Goal: Task Accomplishment & Management: Manage account settings

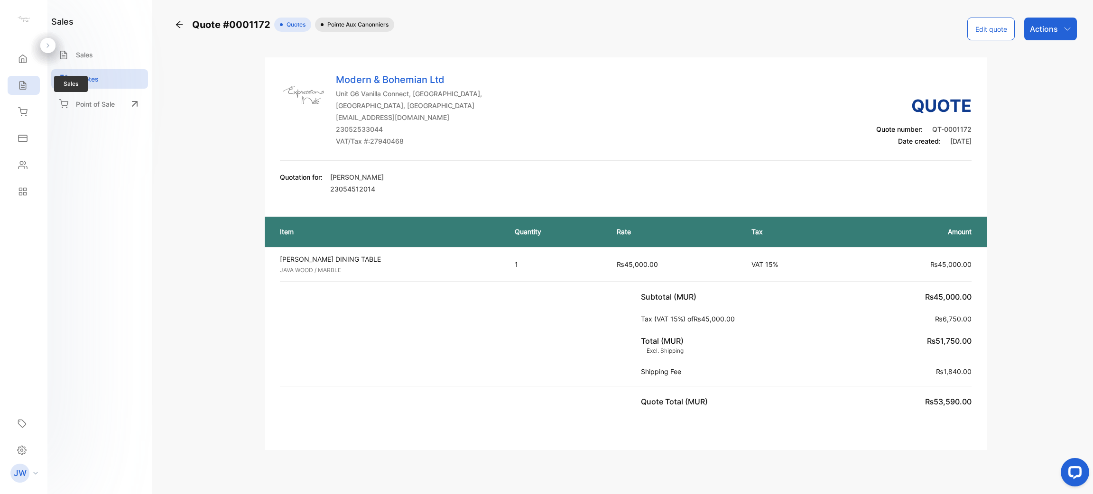
click at [32, 83] on div "Sales" at bounding box center [24, 85] width 32 height 19
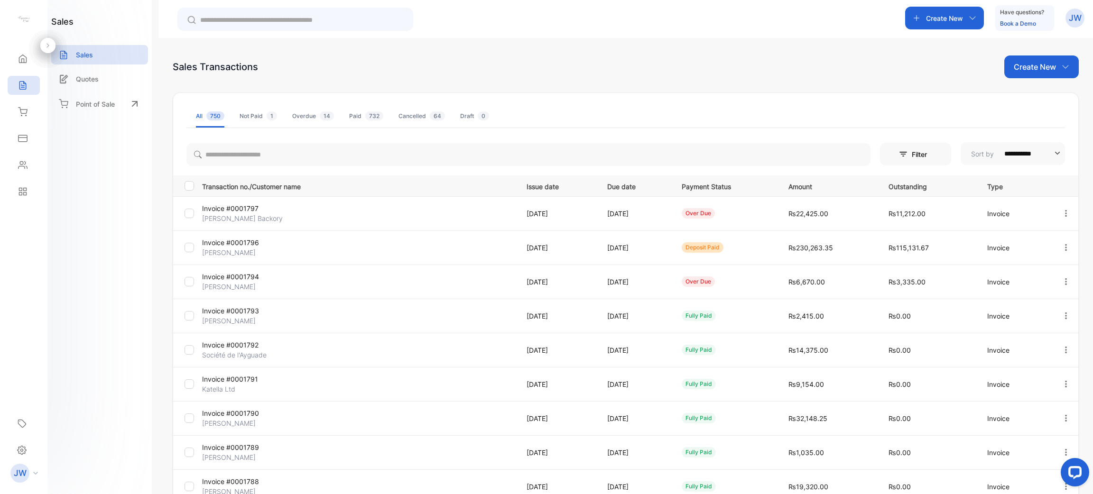
click at [1051, 79] on div "**********" at bounding box center [626, 331] width 906 height 551
click at [1046, 65] on p "Create New" at bounding box center [1035, 66] width 42 height 11
click at [1032, 93] on span "Invoice" at bounding box center [1043, 98] width 22 height 10
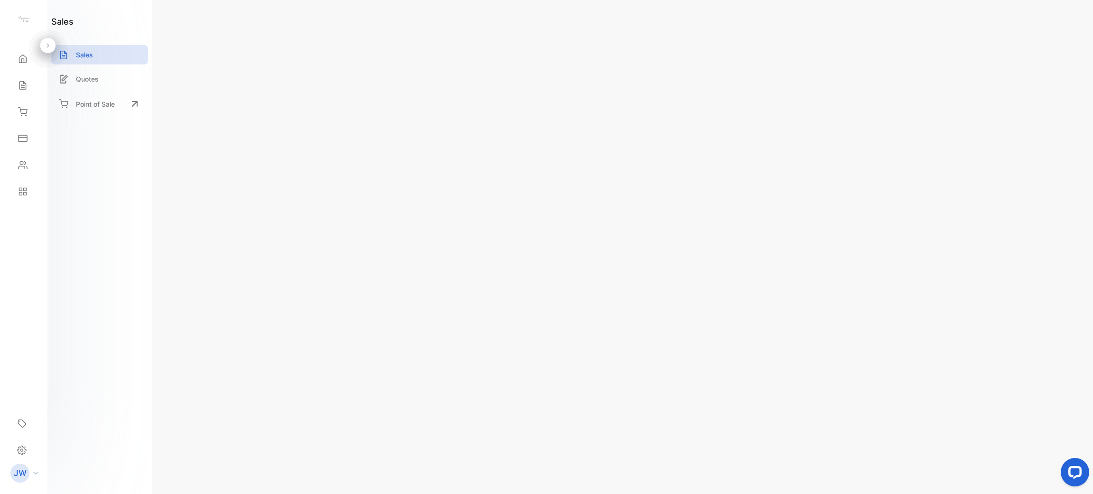
type input "**********"
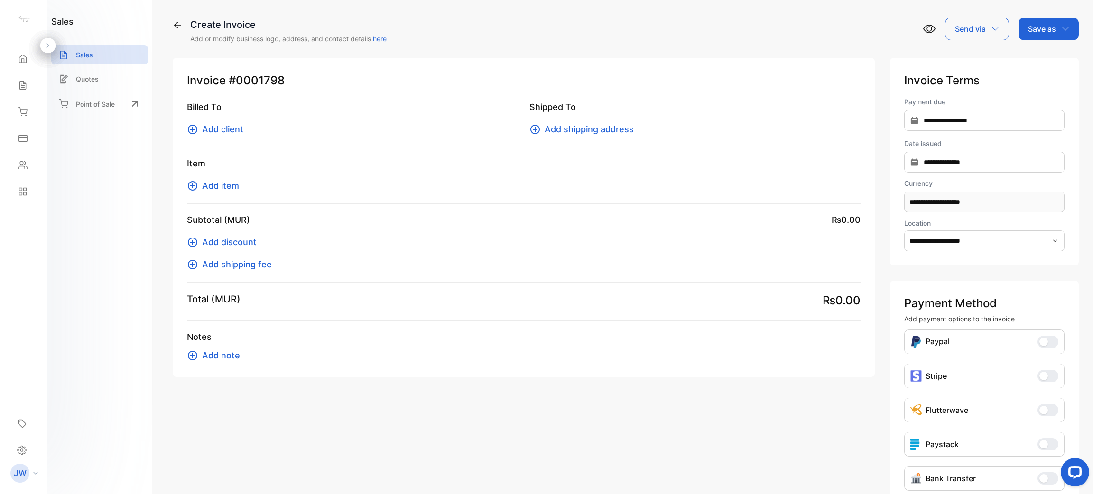
scroll to position [64, 0]
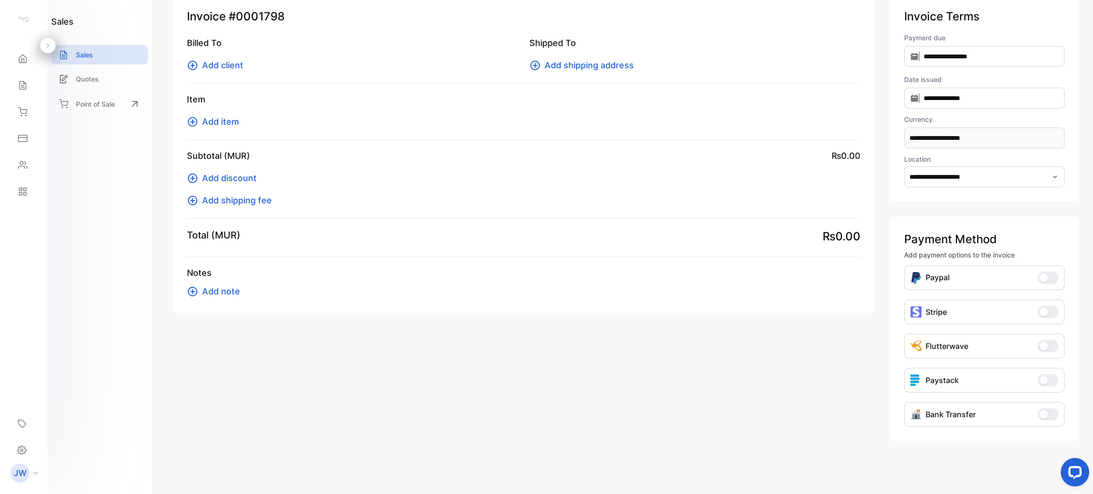
click at [1038, 415] on button "Bank Transfer" at bounding box center [1048, 414] width 21 height 12
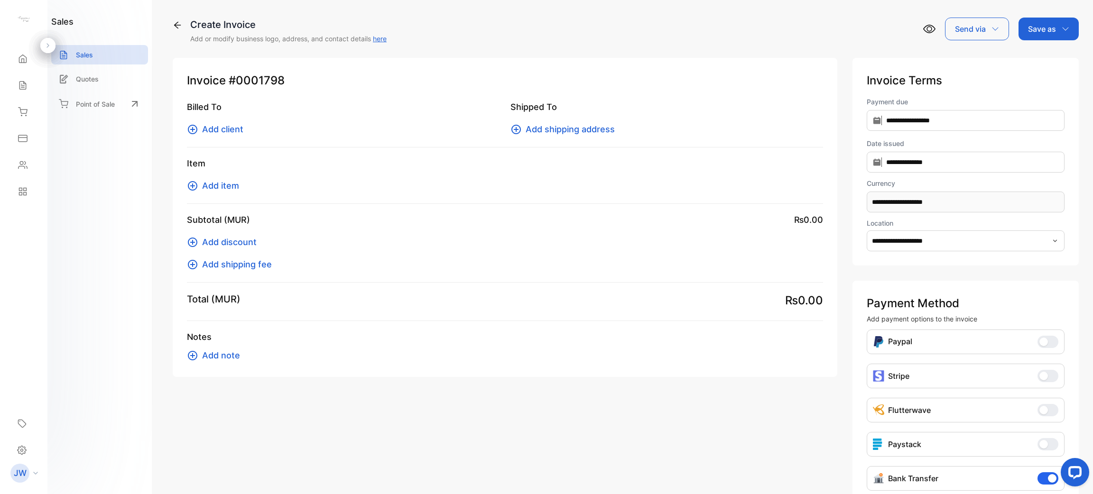
scroll to position [0, 0]
drag, startPoint x: 240, startPoint y: 192, endPoint x: 222, endPoint y: 186, distance: 18.8
click at [222, 186] on div "Item Add item" at bounding box center [505, 180] width 636 height 47
click at [222, 186] on span "Add item" at bounding box center [220, 185] width 37 height 13
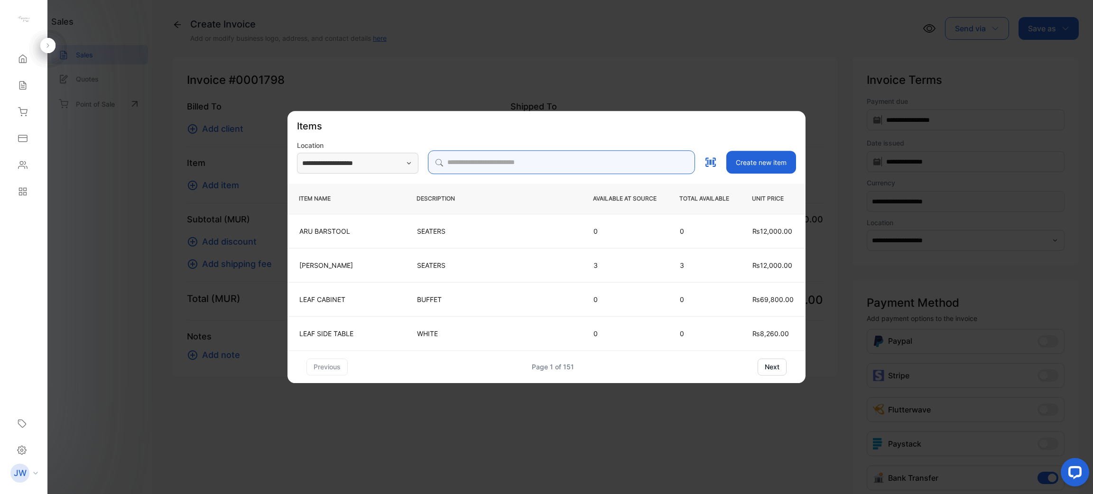
click at [491, 163] on input "search" at bounding box center [561, 162] width 267 height 24
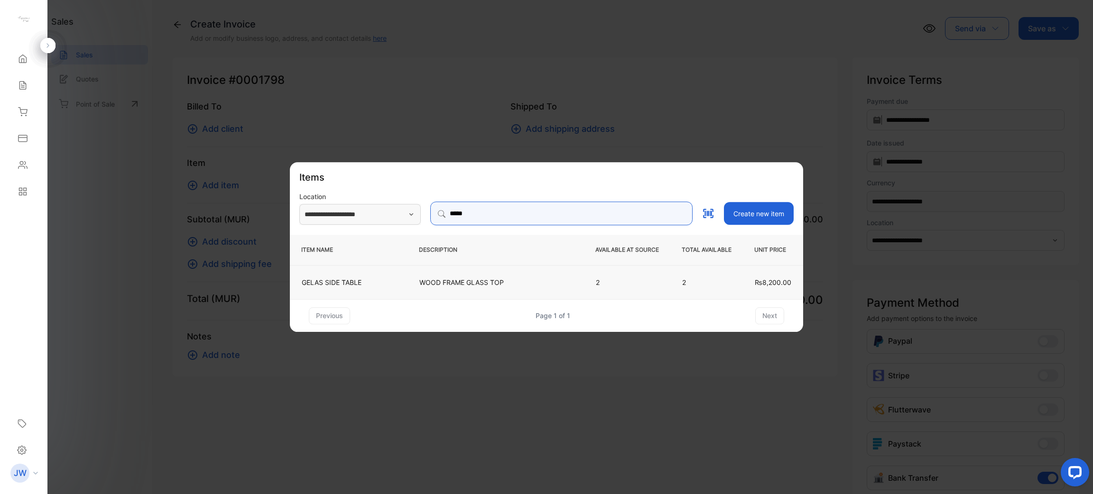
type input "*****"
click at [426, 278] on p "WOOD FRAME GLASS TOP" at bounding box center [495, 282] width 153 height 10
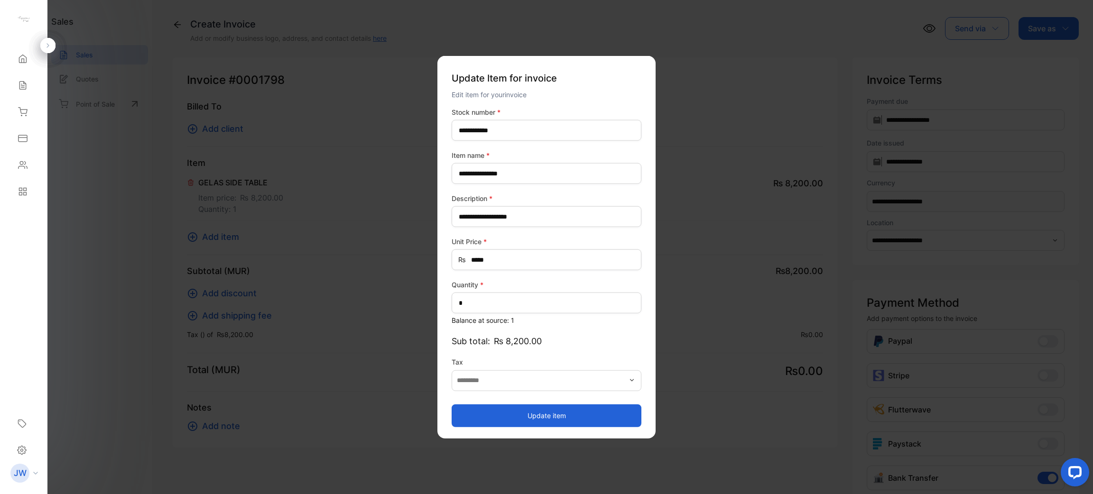
type input "*******"
click at [532, 414] on button "Update item" at bounding box center [547, 415] width 190 height 23
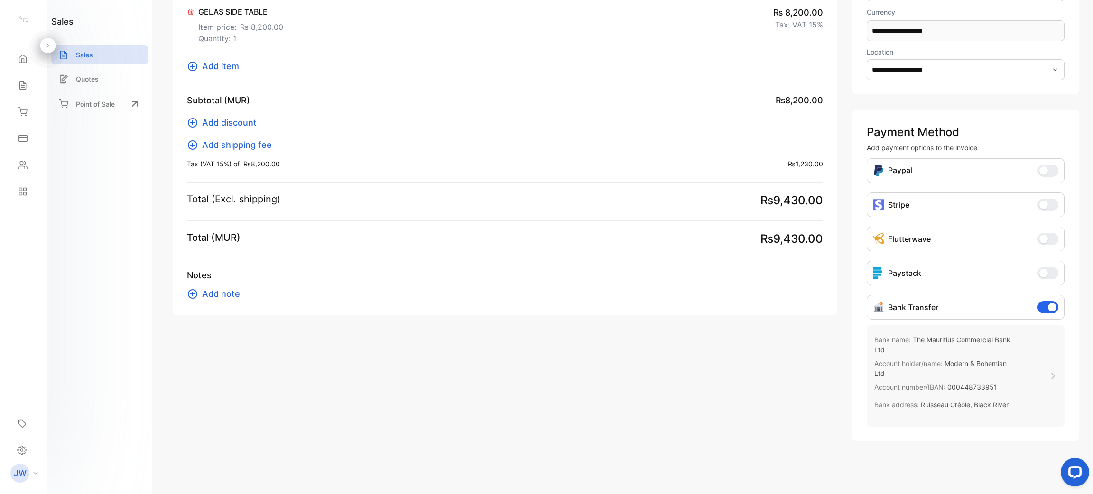
scroll to position [0, 0]
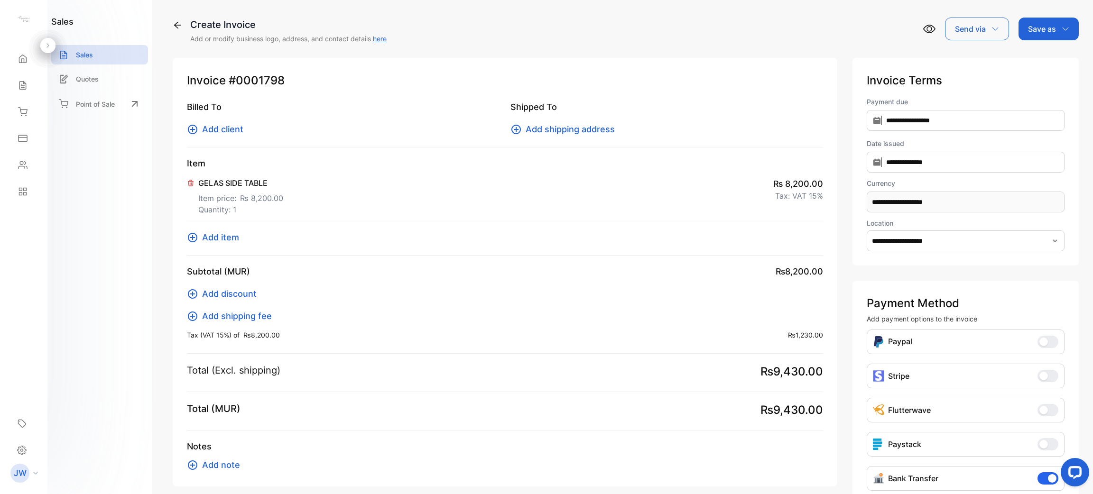
click at [234, 124] on span "Add client" at bounding box center [222, 129] width 41 height 13
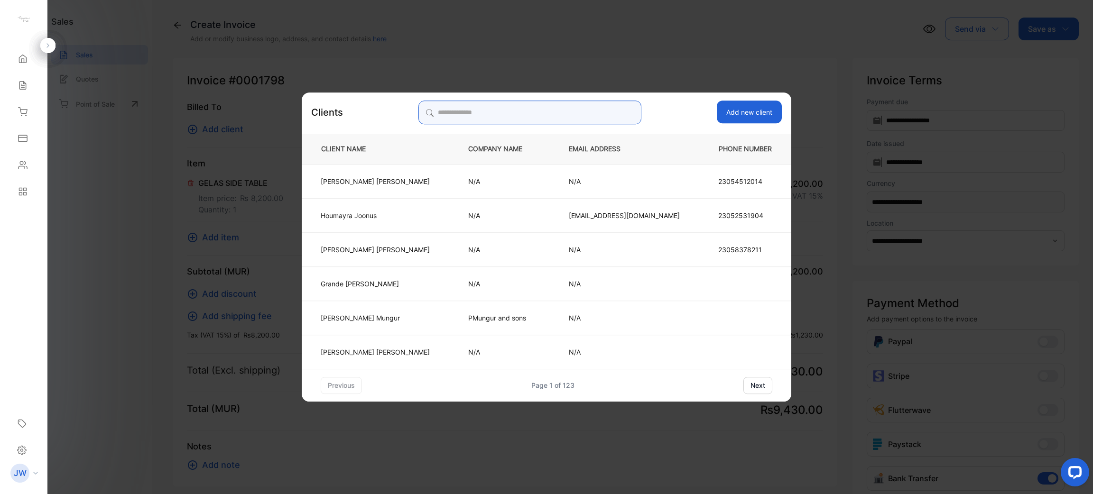
click at [581, 119] on input "search" at bounding box center [529, 113] width 223 height 24
click at [453, 218] on td "N/A" at bounding box center [503, 215] width 101 height 34
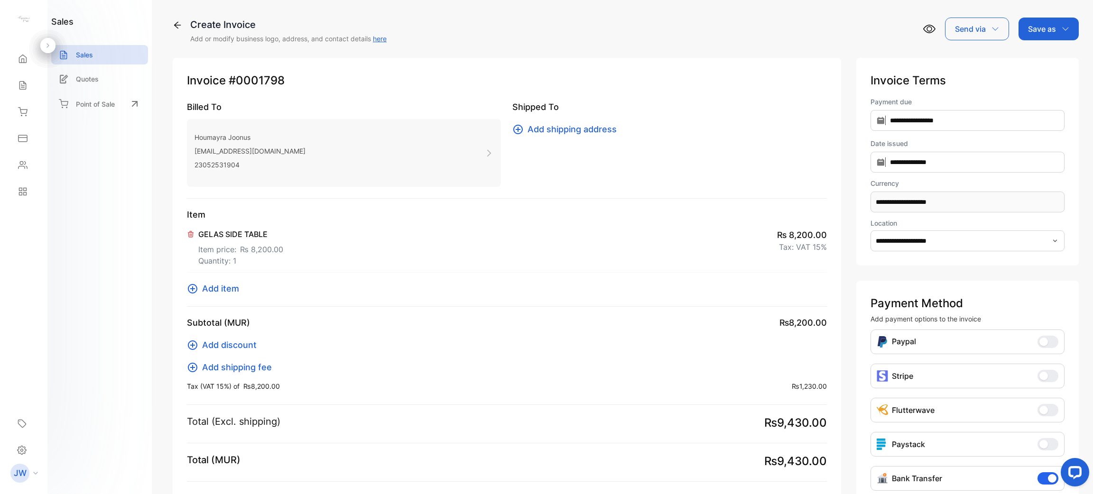
click at [1046, 32] on p "Save as" at bounding box center [1042, 28] width 28 height 11
click at [1033, 59] on div "Invoice" at bounding box center [1046, 60] width 55 height 19
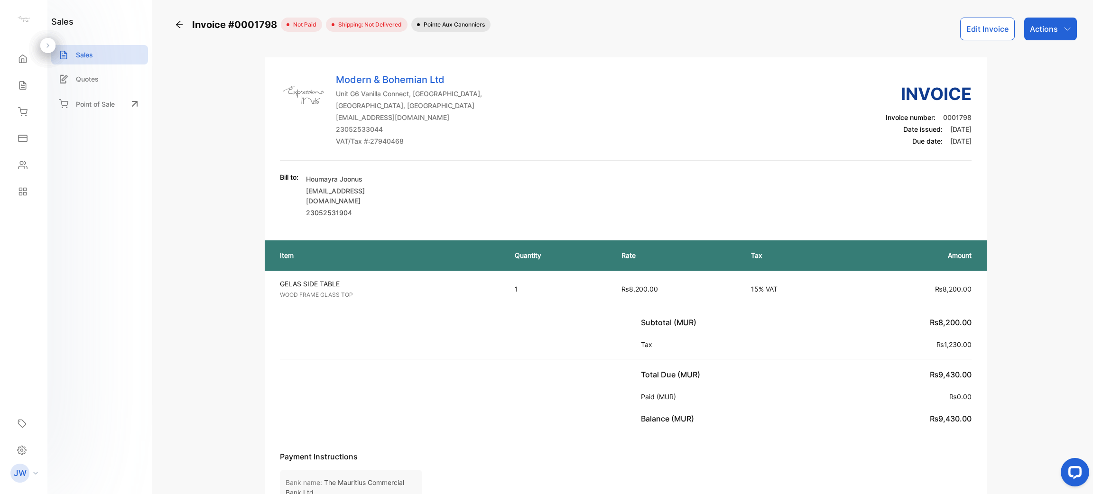
click at [1062, 19] on div "Actions" at bounding box center [1050, 29] width 53 height 23
click at [1048, 70] on div "Record payment" at bounding box center [1029, 62] width 93 height 30
click at [1066, 28] on icon "button" at bounding box center [1067, 28] width 6 height 3
click at [1036, 59] on div "Record payment" at bounding box center [1029, 60] width 93 height 19
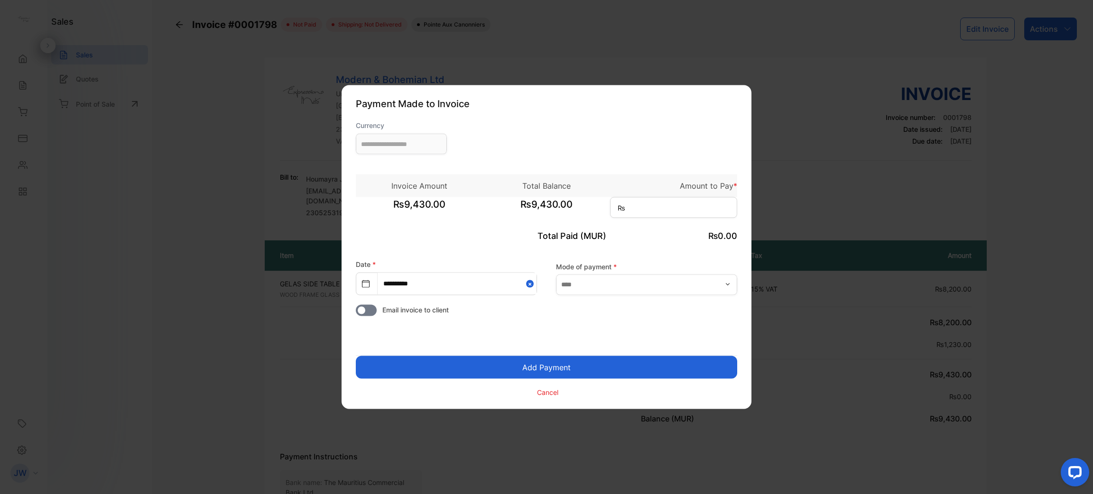
type input "**********"
click at [694, 215] on input at bounding box center [673, 207] width 127 height 21
type input "*****"
click at [622, 291] on input "text" at bounding box center [646, 284] width 181 height 21
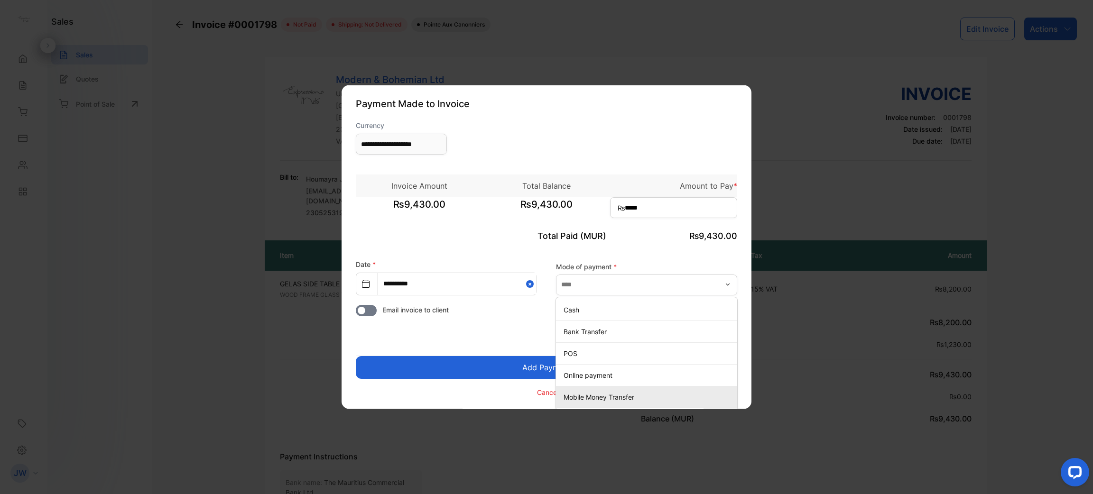
click at [601, 389] on li "Mobile Money Transfer" at bounding box center [646, 397] width 181 height 22
type input "**********"
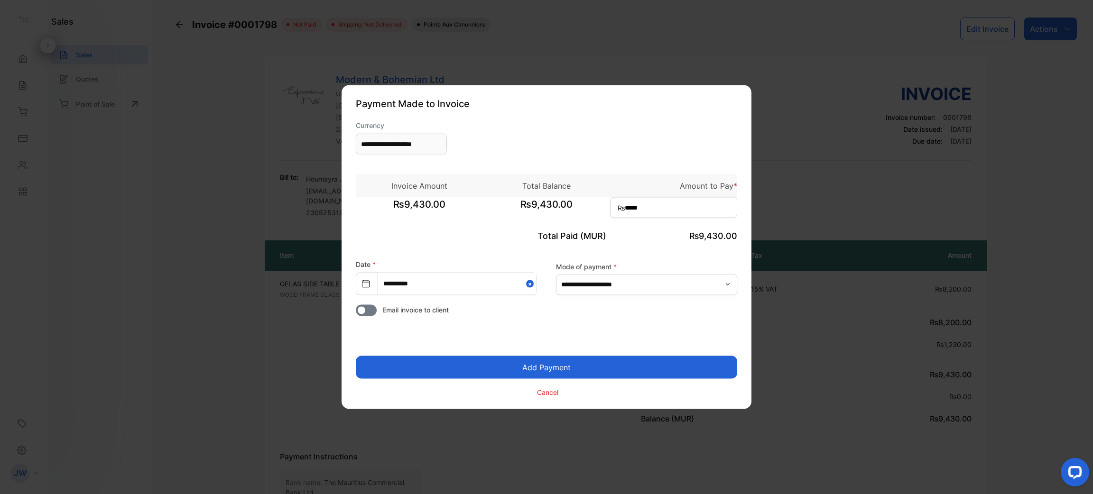
click at [554, 368] on button "Add Payment" at bounding box center [546, 367] width 381 height 23
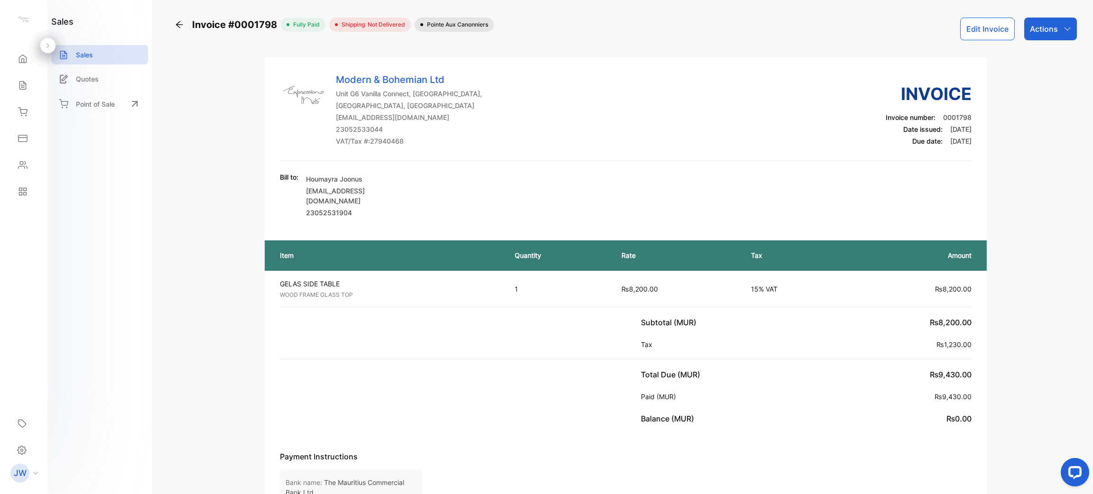
click at [1057, 41] on div "Invoice #0001798 fully paid Shipping: Not Delivered Pointe aux Canonniers Edit …" at bounding box center [626, 399] width 906 height 762
click at [1055, 25] on p "Actions" at bounding box center [1044, 28] width 28 height 11
click at [1036, 143] on div "Add delivery status" at bounding box center [1029, 149] width 93 height 19
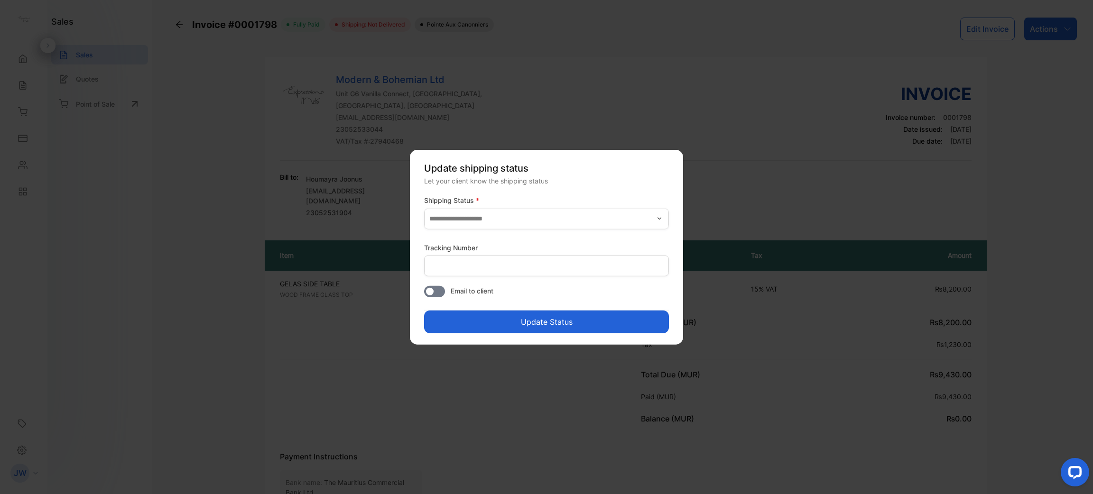
click at [666, 218] on span "button" at bounding box center [667, 218] width 4 height 21
click at [566, 237] on div "Delivered" at bounding box center [546, 244] width 245 height 14
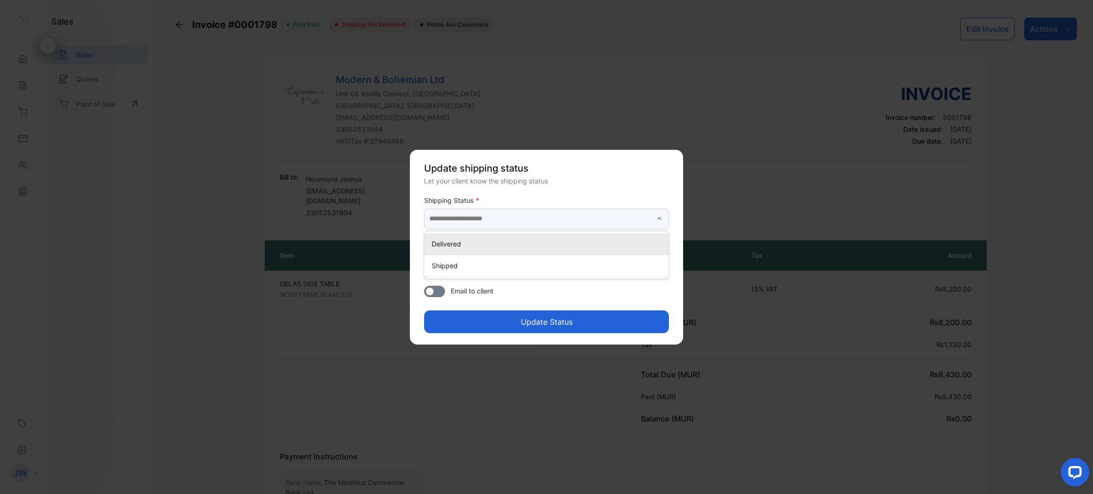
type input "*********"
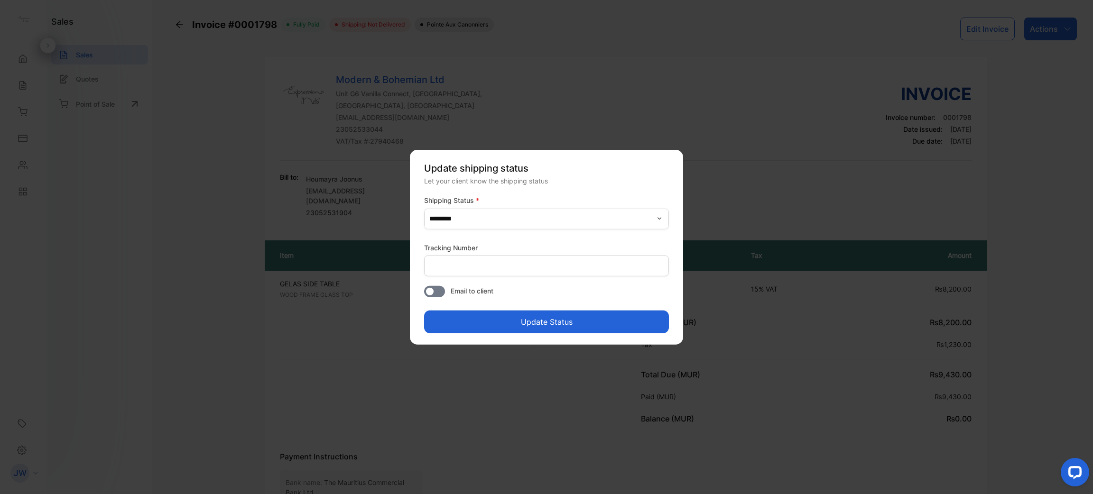
click at [548, 317] on button "Update Status" at bounding box center [546, 321] width 245 height 23
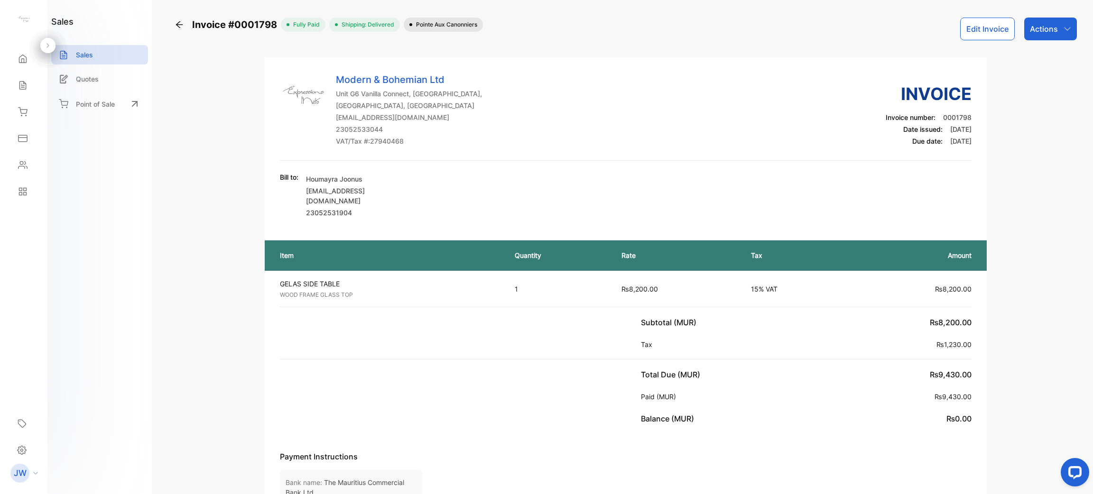
click at [1054, 34] on p "Actions" at bounding box center [1044, 28] width 28 height 11
click at [1032, 239] on div "Download PDF" at bounding box center [1029, 239] width 93 height 19
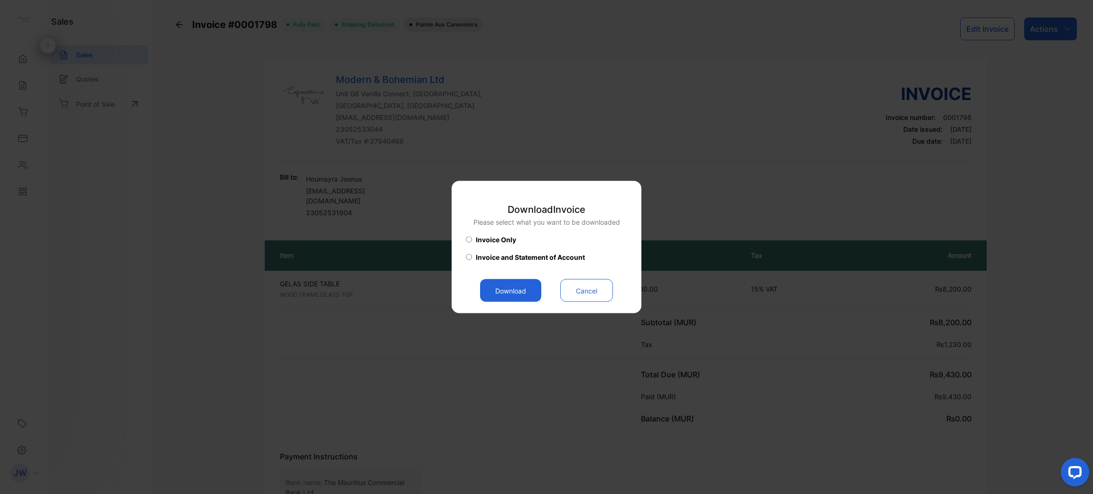
click at [515, 276] on div "Download Invoice Please select what you want to be downloaded Invoice Only Invo…" at bounding box center [546, 247] width 161 height 109
click at [512, 285] on button "Download" at bounding box center [510, 290] width 61 height 23
